Goal: Find specific page/section: Find specific page/section

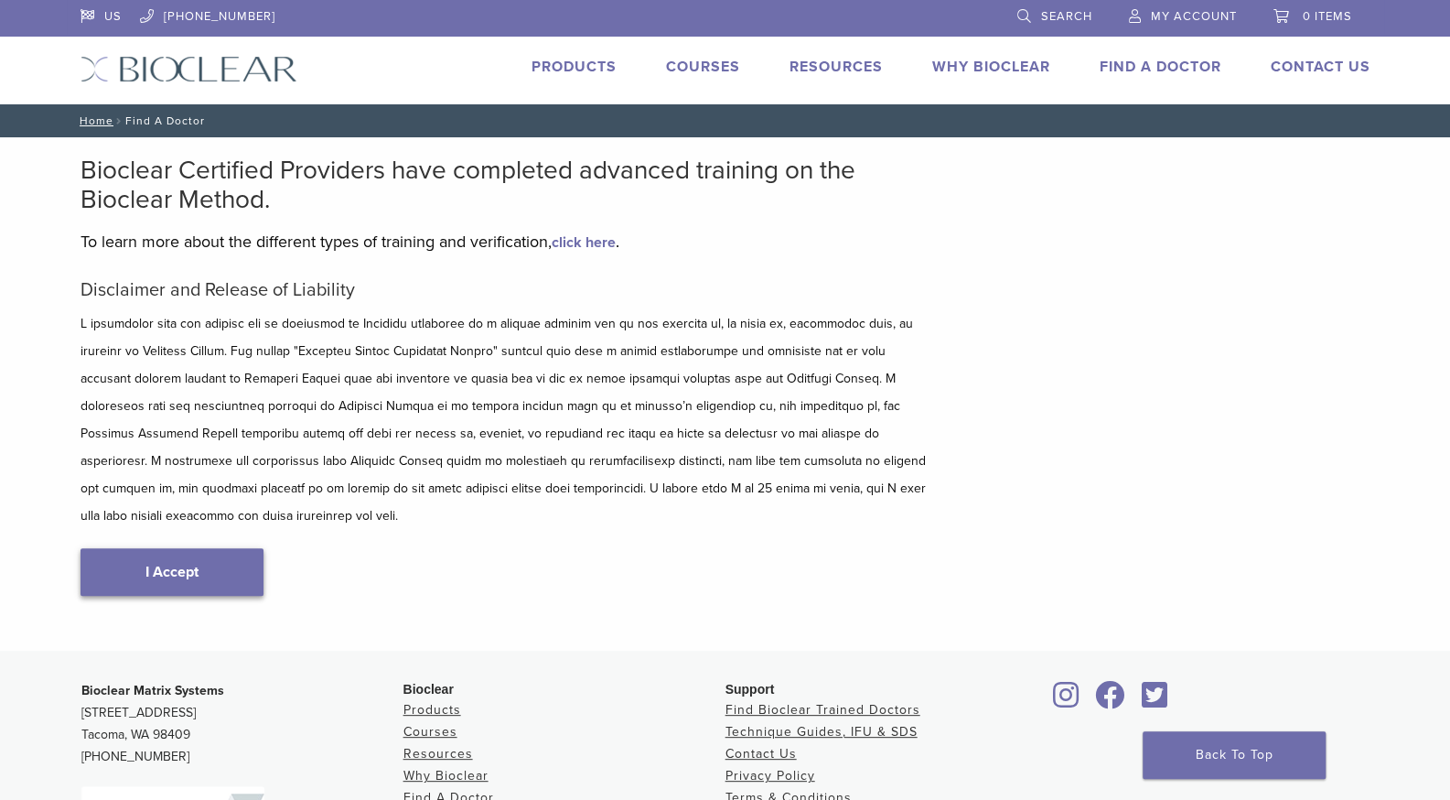
click at [168, 548] on link "I Accept" at bounding box center [172, 572] width 183 height 48
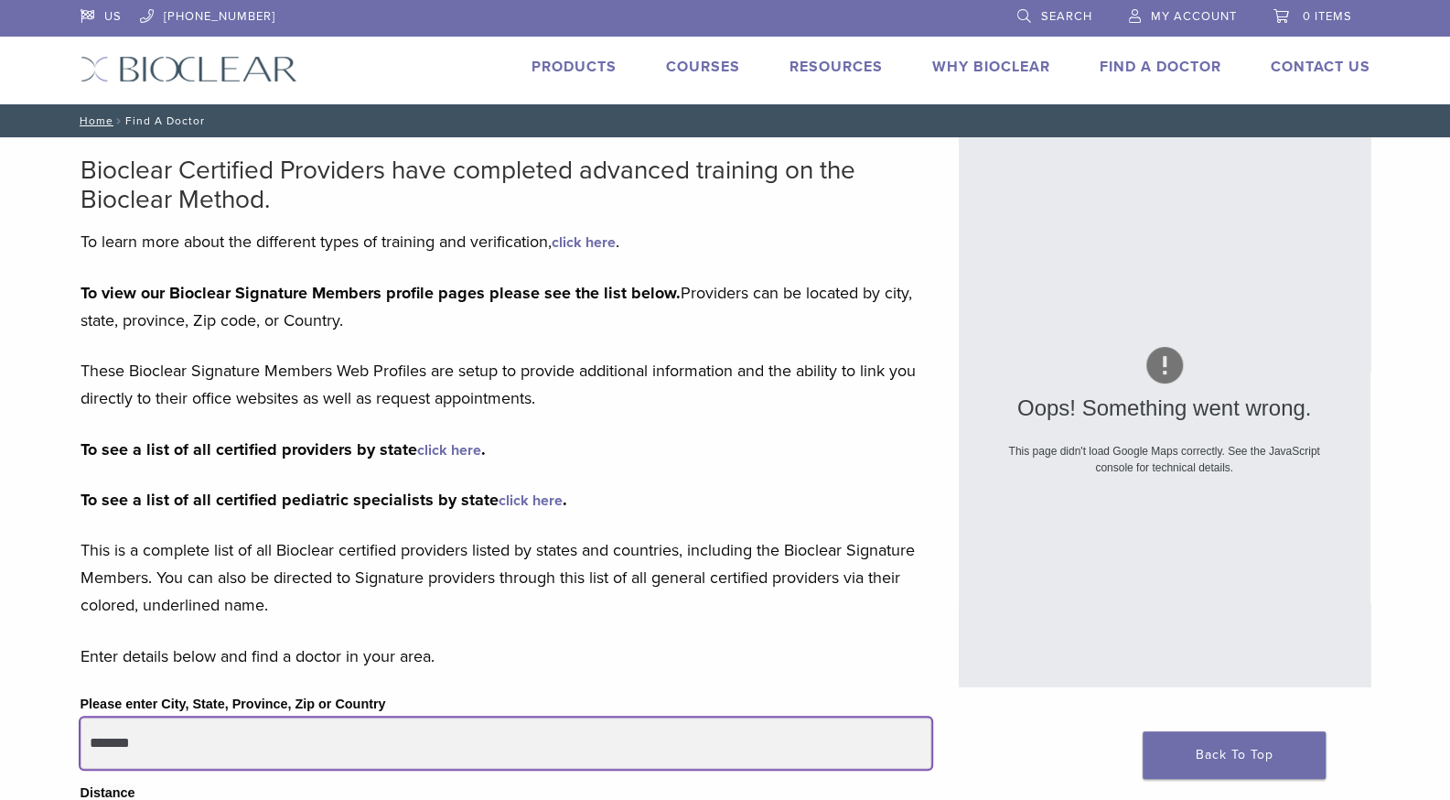
drag, startPoint x: 157, startPoint y: 743, endPoint x: 35, endPoint y: 746, distance: 122.6
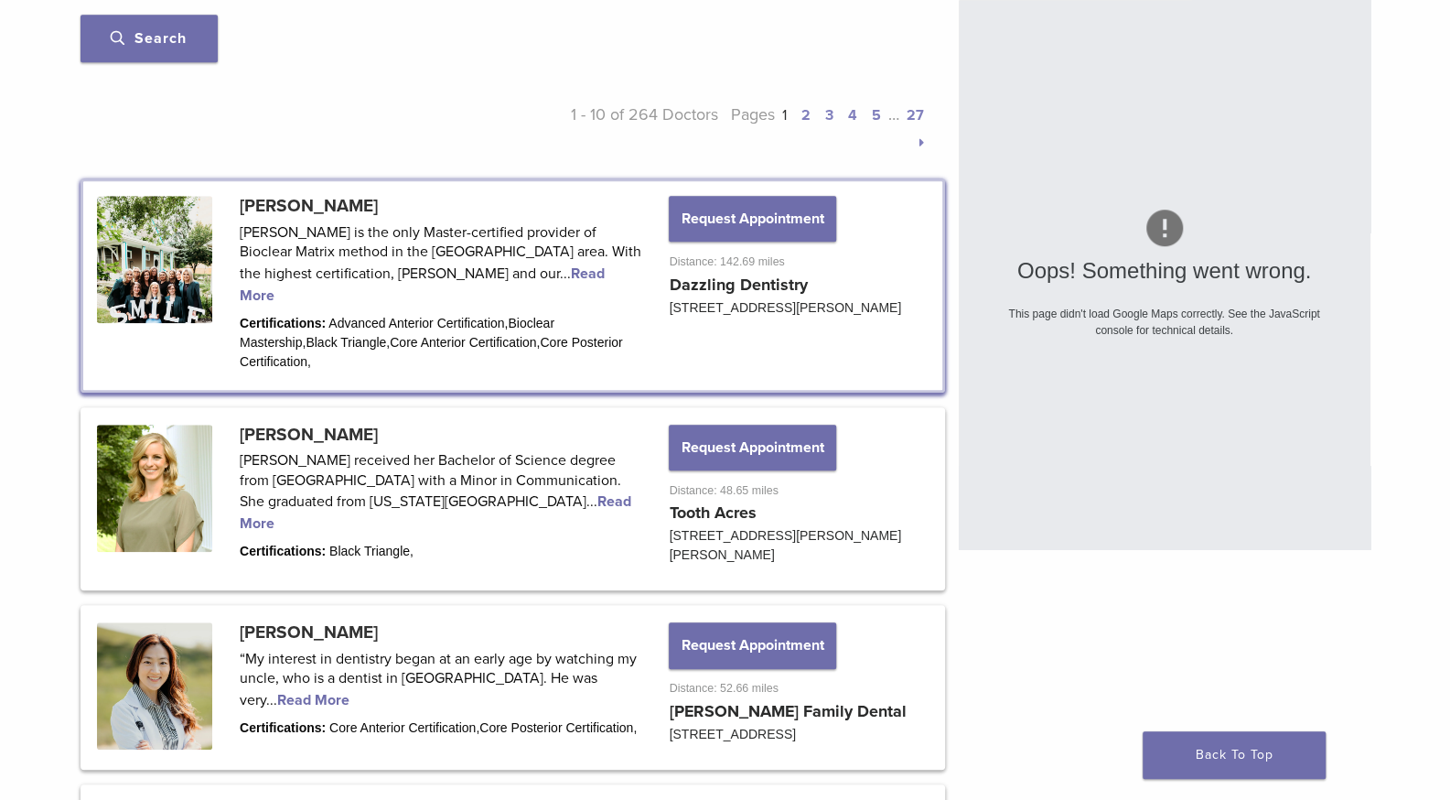
scroll to position [805, 0]
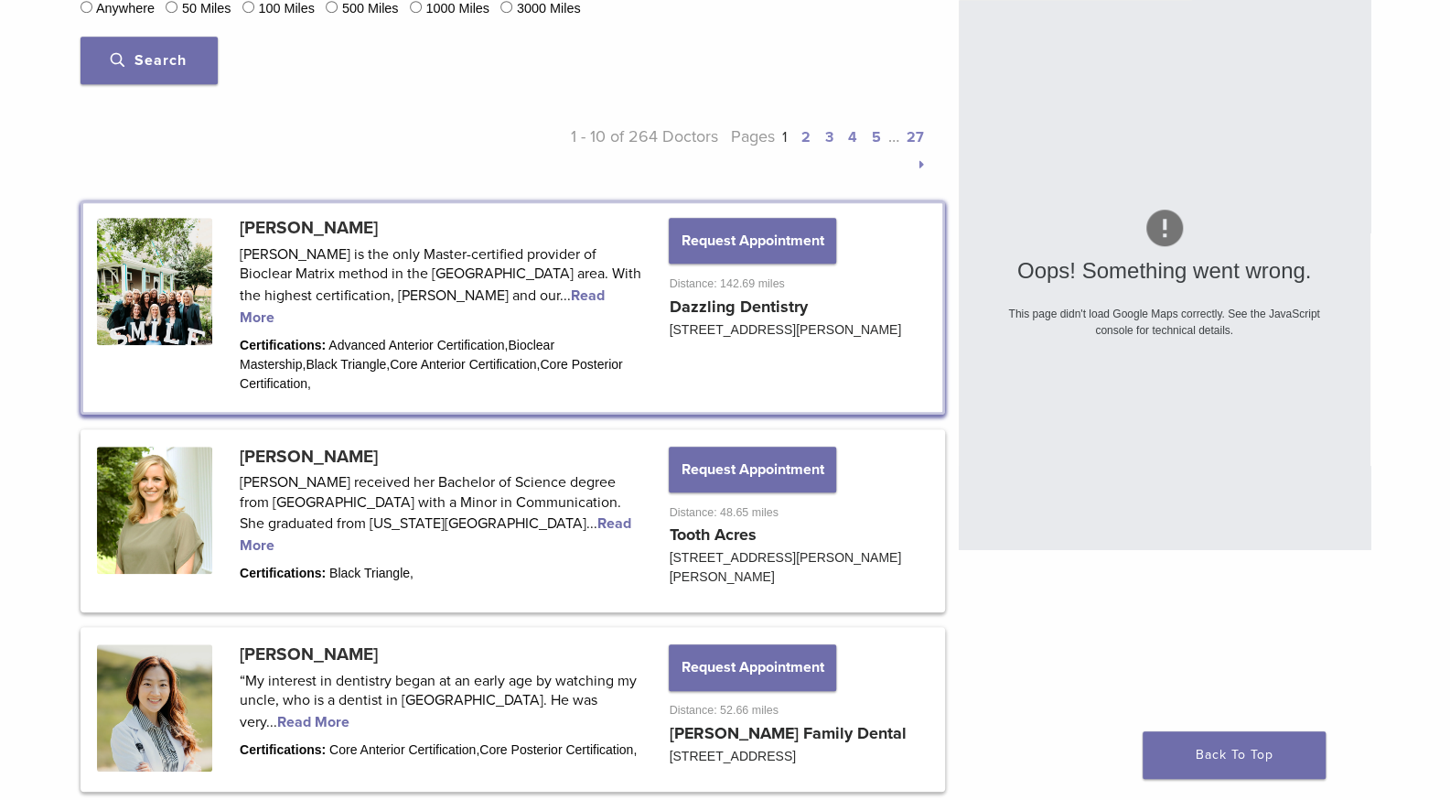
type input "*****"
click at [124, 65] on span "Search" at bounding box center [149, 60] width 76 height 18
click at [132, 59] on span "Search" at bounding box center [149, 60] width 76 height 18
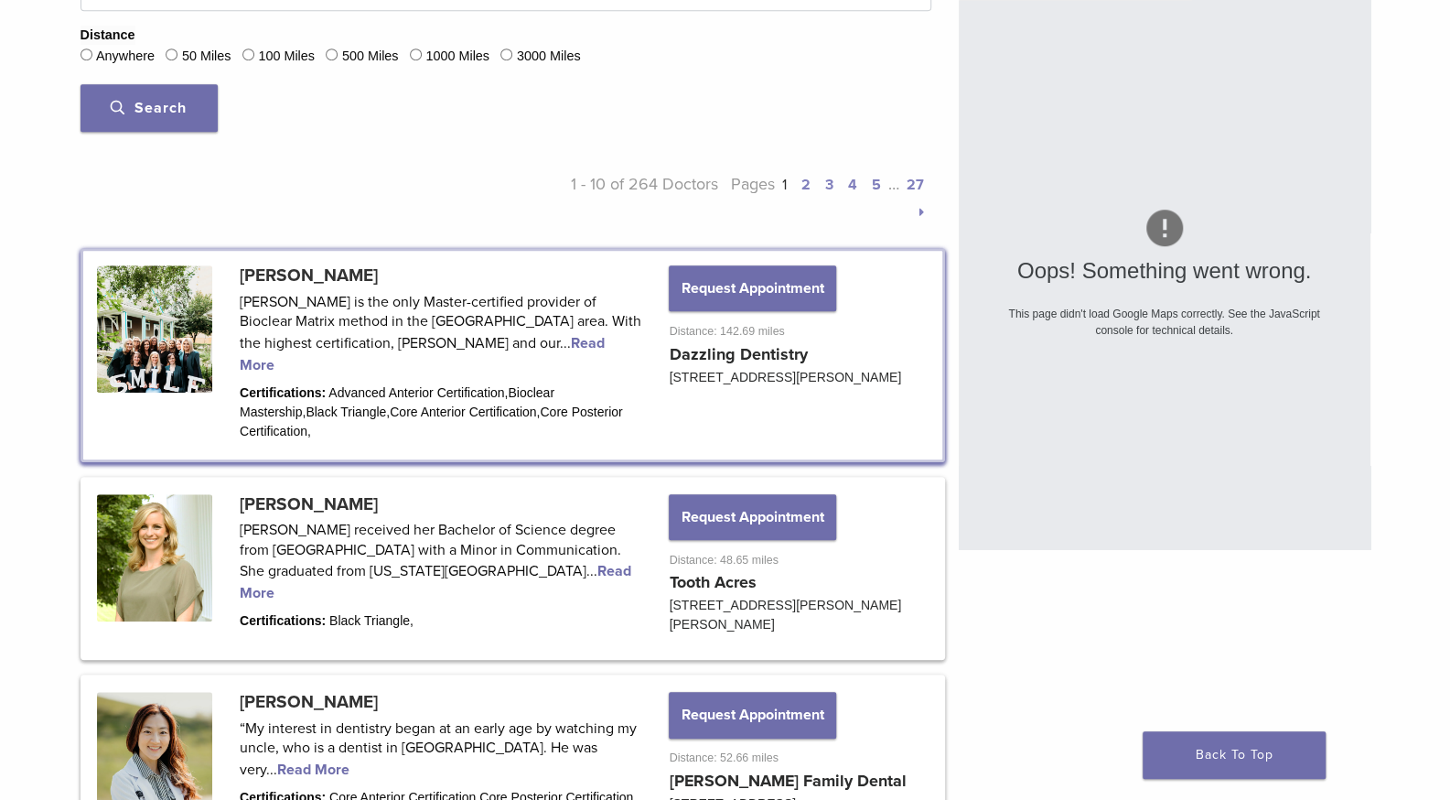
scroll to position [658, 0]
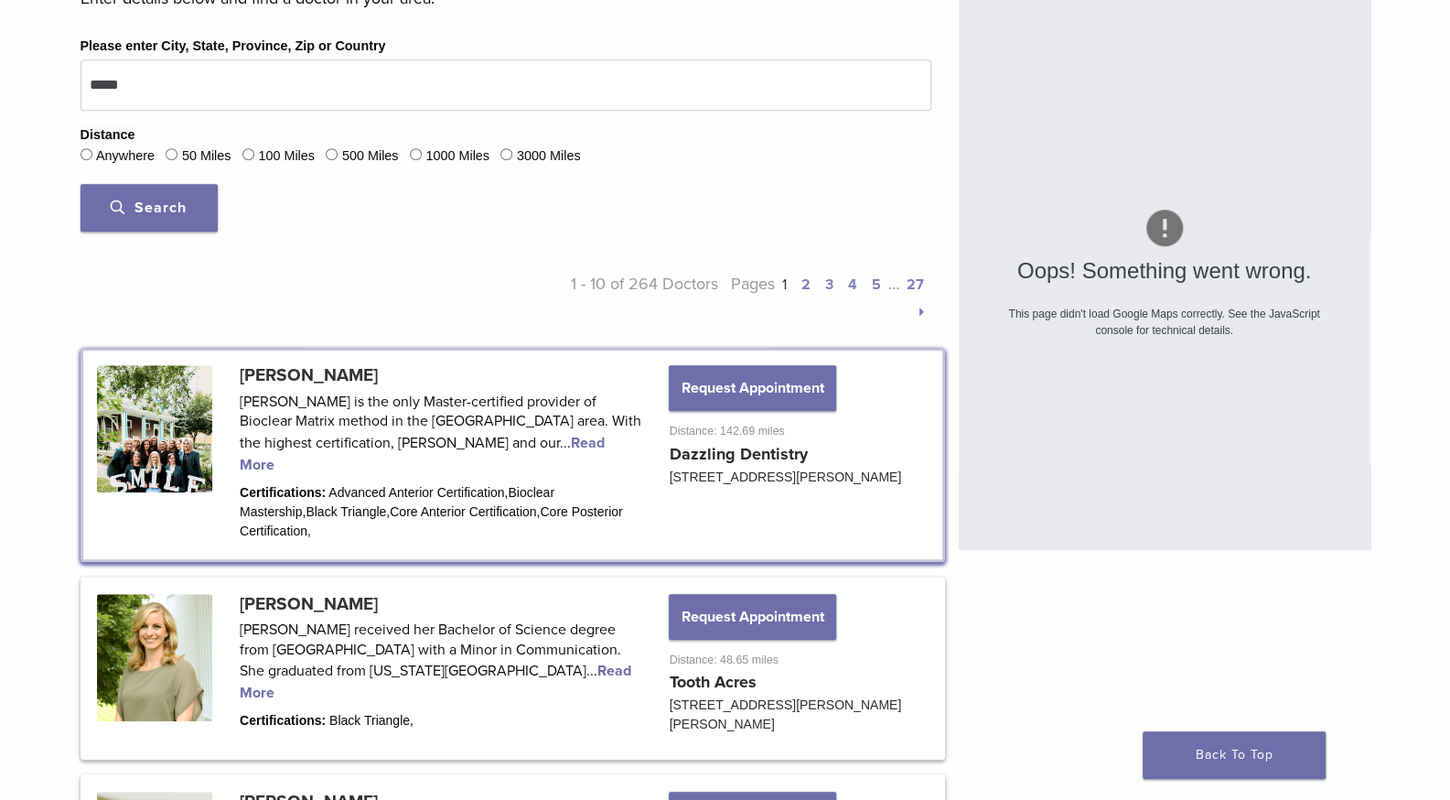
click at [143, 220] on button "Search" at bounding box center [149, 208] width 137 height 48
click at [140, 202] on span "Search" at bounding box center [149, 208] width 76 height 18
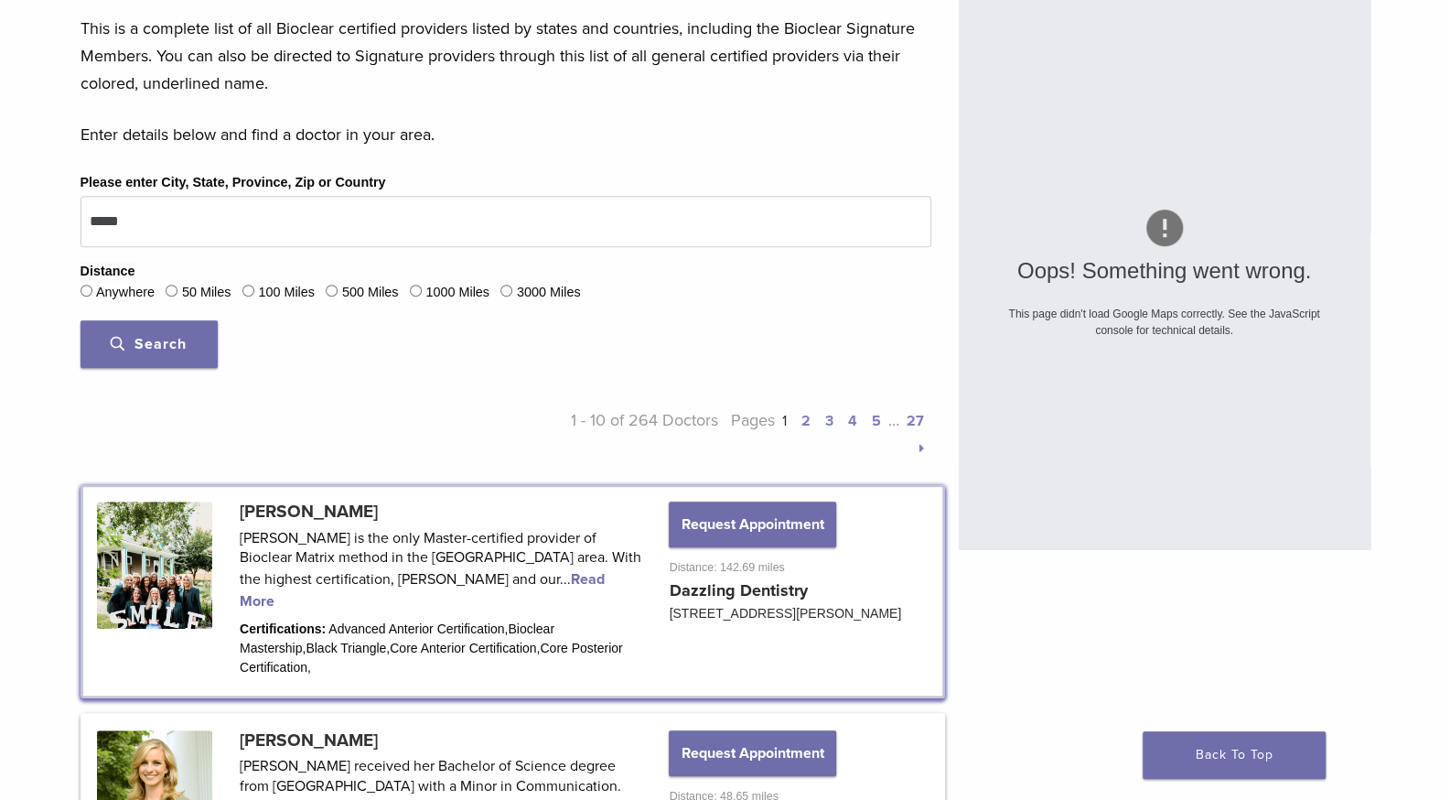
scroll to position [518, 0]
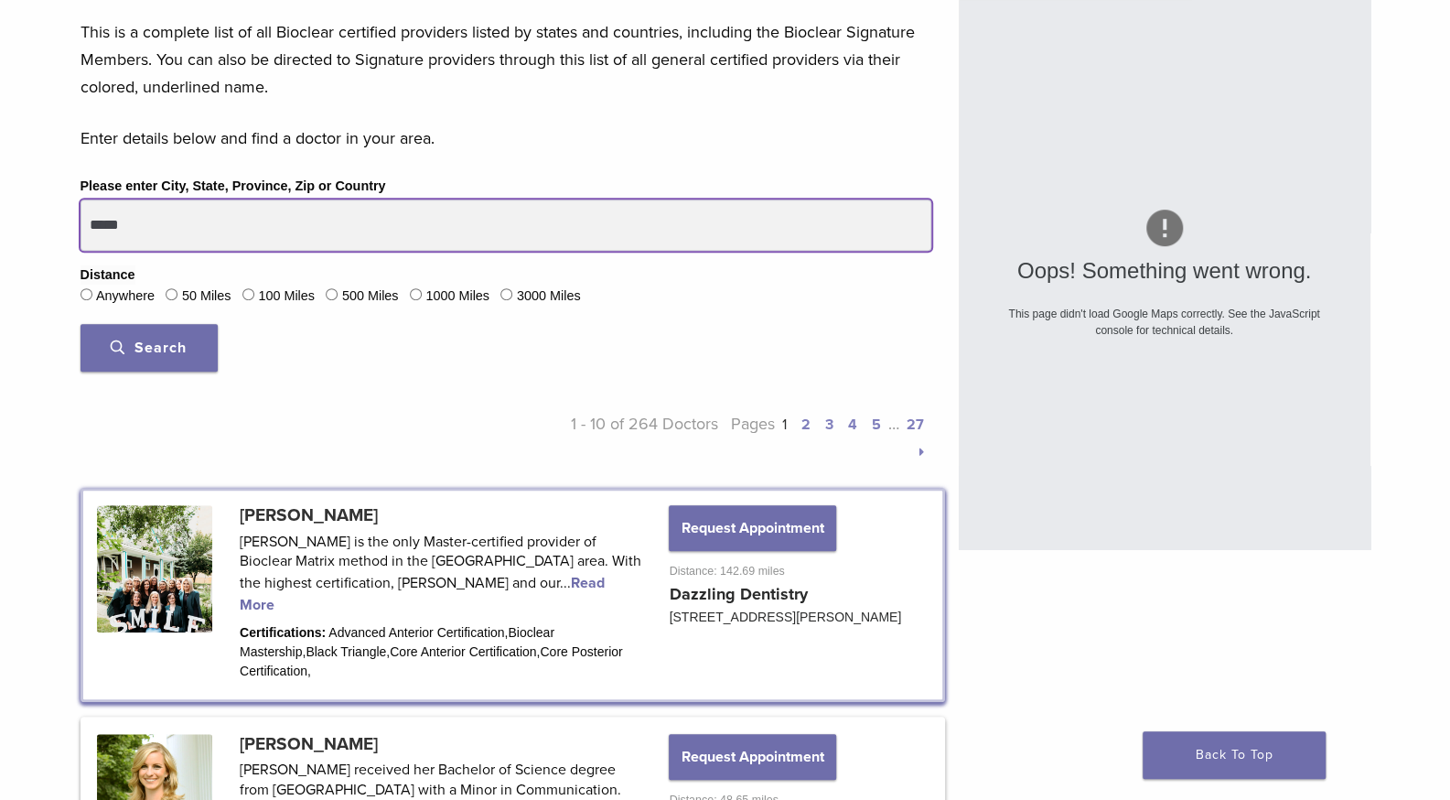
click at [147, 226] on input "*****" at bounding box center [506, 224] width 851 height 51
click at [81, 324] on button "Search" at bounding box center [149, 348] width 137 height 48
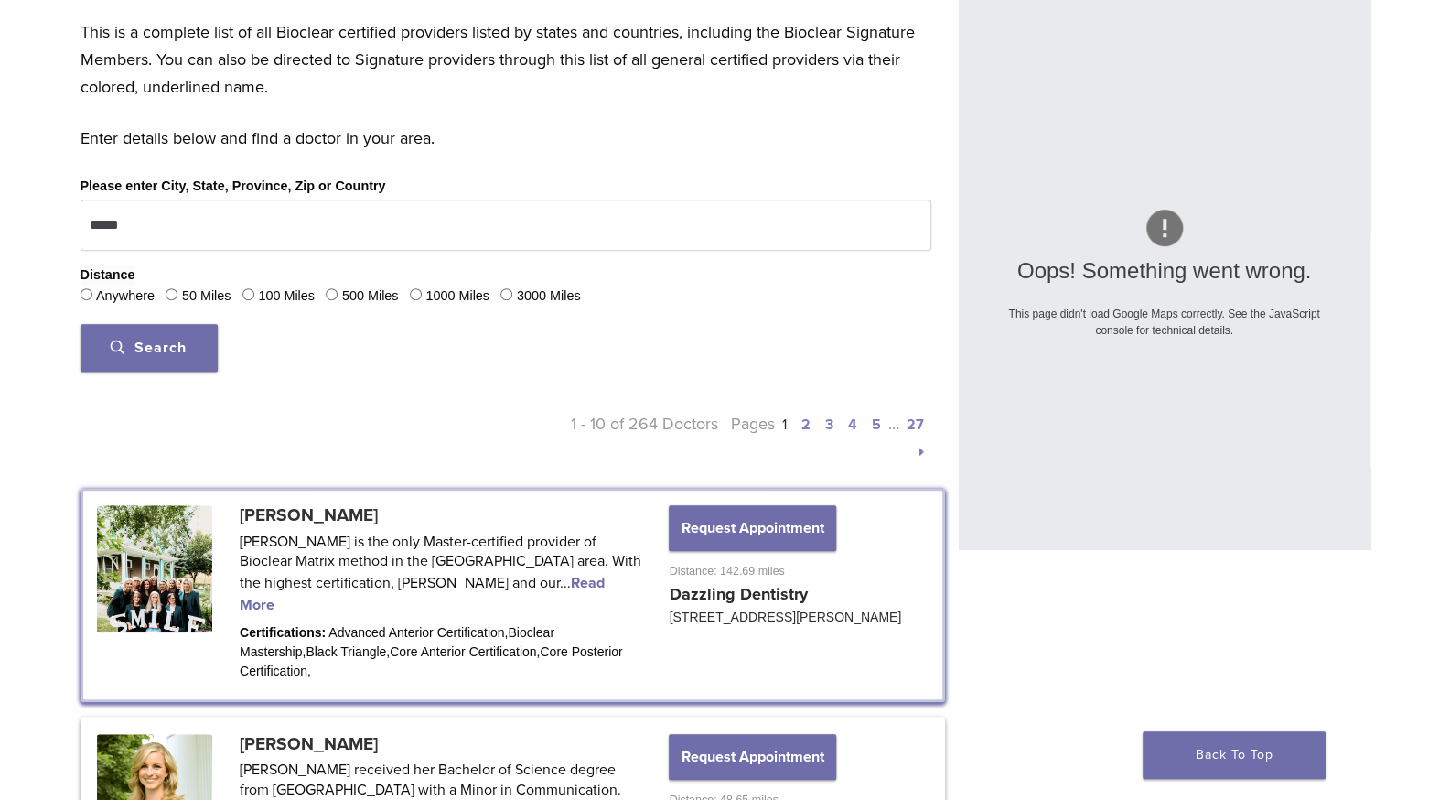
click at [143, 348] on span "Search" at bounding box center [149, 348] width 76 height 18
click at [141, 342] on span "Search" at bounding box center [149, 348] width 76 height 18
click at [141, 352] on span "Search" at bounding box center [149, 348] width 76 height 18
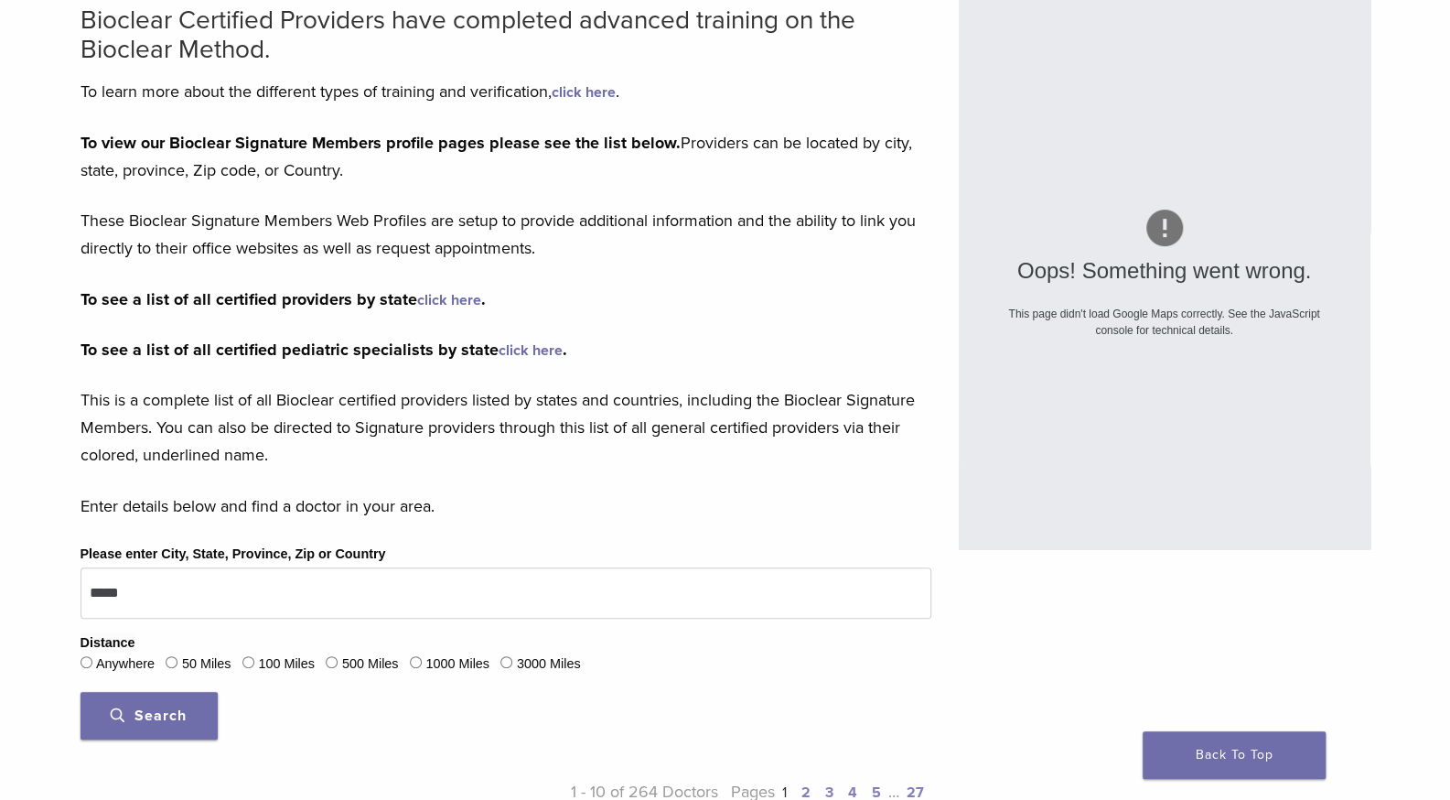
scroll to position [0, 0]
